Goal: Book appointment/travel/reservation

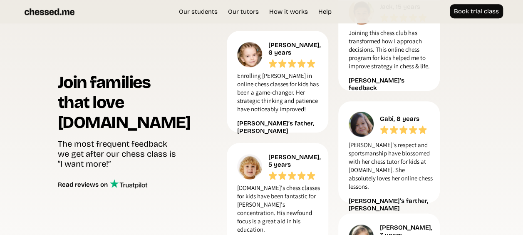
scroll to position [431, 0]
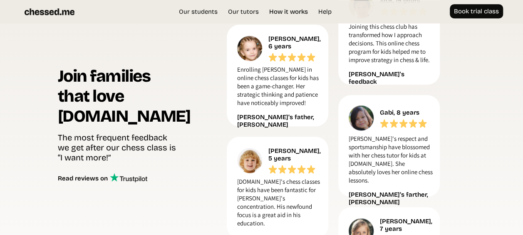
click at [294, 12] on link "How it works" at bounding box center [288, 11] width 47 height 8
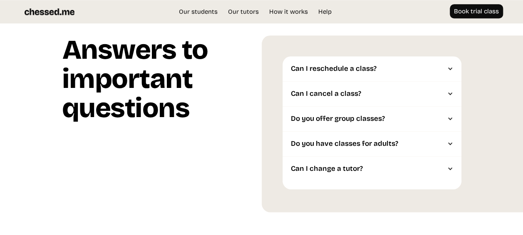
scroll to position [2034, 0]
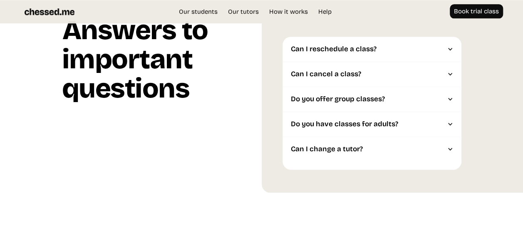
click at [450, 50] on div at bounding box center [451, 49] width 6 height 6
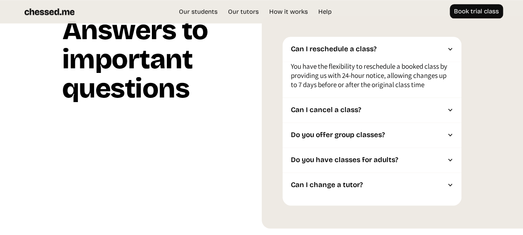
click at [451, 109] on div at bounding box center [451, 110] width 6 height 6
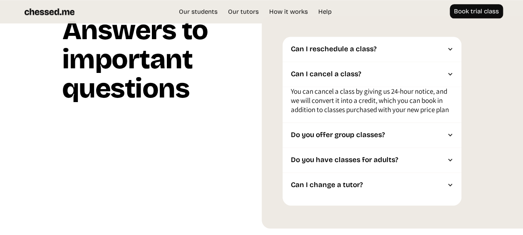
click at [452, 135] on div at bounding box center [451, 135] width 6 height 6
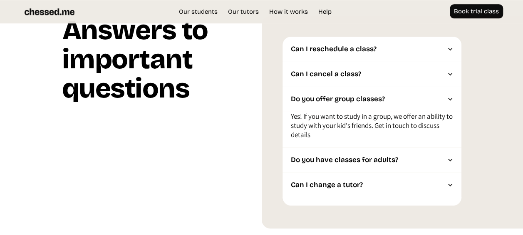
click at [449, 160] on div at bounding box center [451, 160] width 6 height 6
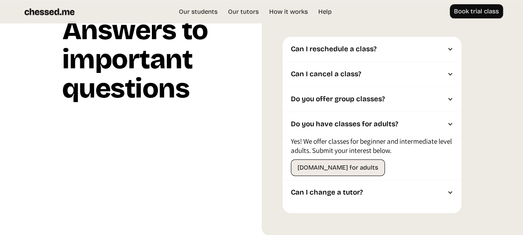
click at [453, 193] on div at bounding box center [451, 192] width 6 height 6
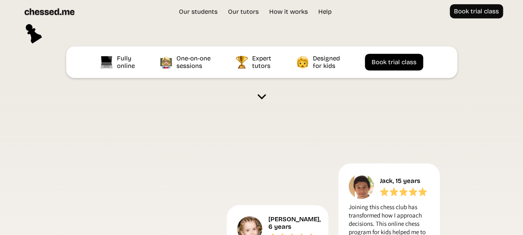
scroll to position [189, 0]
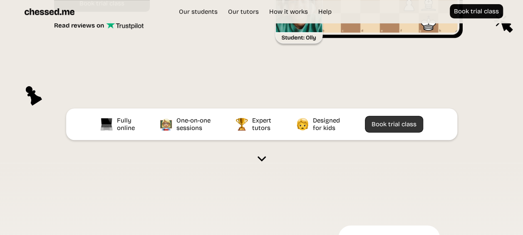
click at [396, 122] on link "Book trial class" at bounding box center [394, 124] width 58 height 17
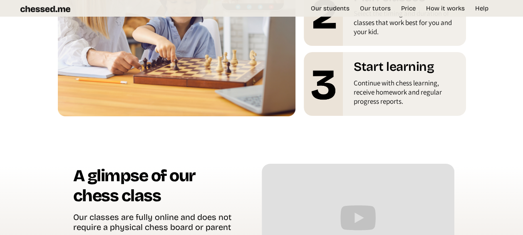
scroll to position [1612, 0]
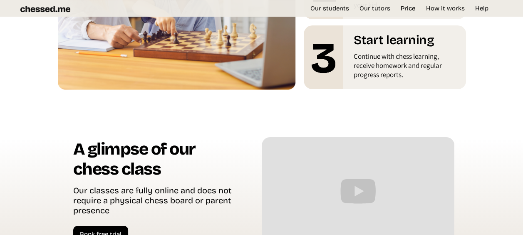
click at [412, 5] on link "Price" at bounding box center [408, 8] width 23 height 8
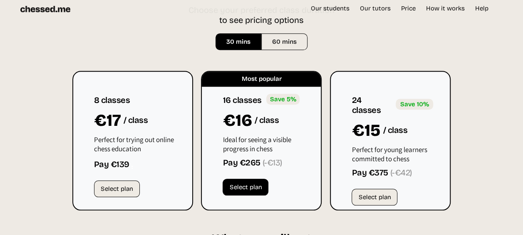
scroll to position [1930, 0]
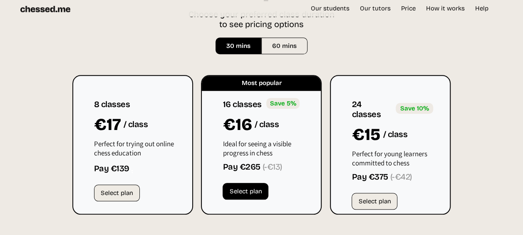
click at [293, 44] on div "60 mins" at bounding box center [284, 46] width 25 height 8
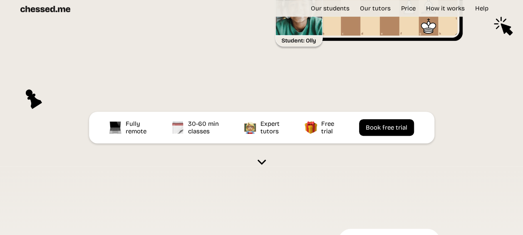
scroll to position [0, 0]
